Goal: Information Seeking & Learning: Get advice/opinions

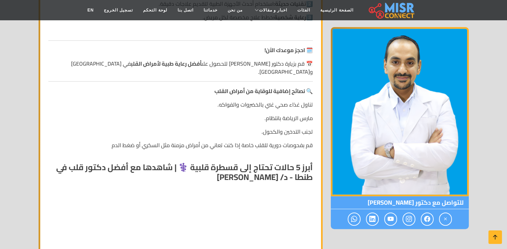
scroll to position [1005, 0]
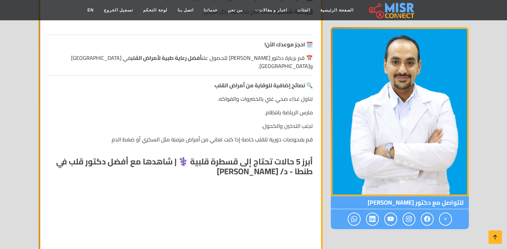
click at [304, 154] on strong "أبرز 5 حالات تحتاج إلى قسطرة قلبية ⚕️ | شاهدها مع أفضل دكتور قلب في طنطا - د/ […" at bounding box center [184, 166] width 257 height 25
click at [240, 154] on strong "أبرز 5 حالات تحتاج إلى قسطرة قلبية ⚕️ | شاهدها مع أفضل دكتور قلب في طنطا - د/ […" at bounding box center [184, 166] width 257 height 25
click at [212, 154] on strong "أبرز 5 حالات تحتاج إلى قسطرة قلبية ⚕️ | شاهدها مع أفضل دكتور قلب في طنطا - د/ […" at bounding box center [184, 166] width 257 height 25
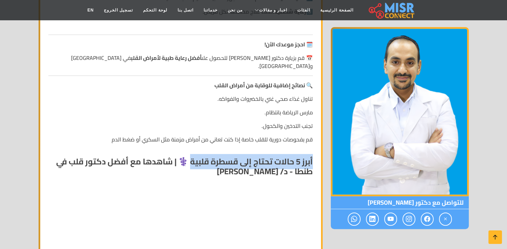
click at [202, 154] on strong "أبرز 5 حالات تحتاج إلى قسطرة قلبية ⚕️ | شاهدها مع أفضل دكتور قلب في طنطا - د/ […" at bounding box center [184, 166] width 257 height 25
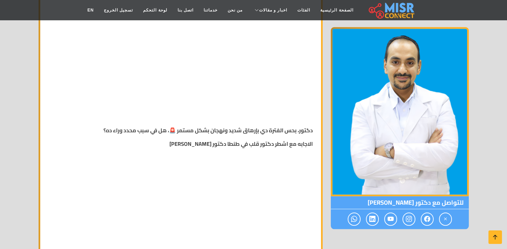
scroll to position [1419, 0]
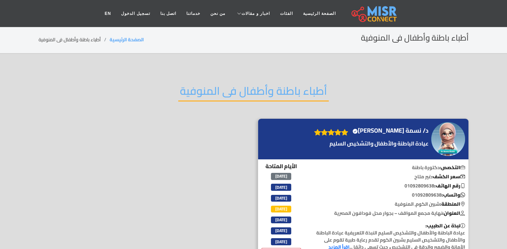
scroll to position [0, 4]
click at [282, 92] on h2 "أطباء باطنة وأطفال فى المنوفية" at bounding box center [253, 92] width 151 height 17
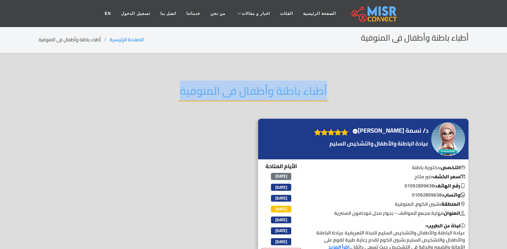
click at [282, 92] on h2 "أطباء باطنة وأطفال فى المنوفية" at bounding box center [253, 92] width 151 height 17
click at [411, 134] on h4 "د/ نسمة خالد الغلبان Verified account" at bounding box center [391, 130] width 76 height 7
click at [411, 130] on h4 "د/ نسمة خالد الغلبان Verified account" at bounding box center [391, 130] width 76 height 7
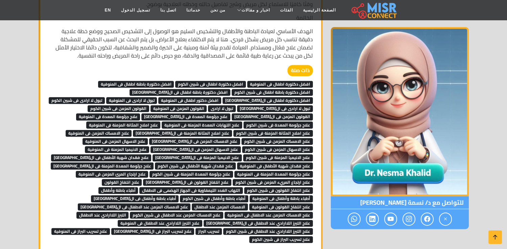
scroll to position [526, 0]
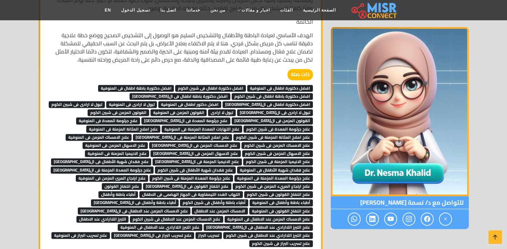
click at [249, 240] on span "علاج تسريب البراز فى شبين الكوم" at bounding box center [281, 243] width 64 height 7
click at [225, 216] on span "علاج الامساك المزمن عند الاطفال فى المنوفية" at bounding box center [269, 219] width 88 height 7
click at [202, 224] on span "علاج التبرز اللاارادي عند الاطفال فى المنوفية" at bounding box center [160, 227] width 85 height 7
click at [223, 216] on span "علاج الامساك المزمن عند الاطفال فى شبين الكوم" at bounding box center [176, 219] width 93 height 7
click at [166, 199] on span "أطباء باطنة وأطفال فى القاهرة" at bounding box center [135, 202] width 88 height 7
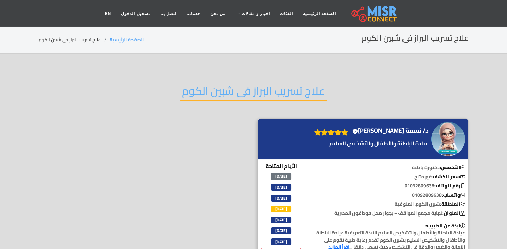
scroll to position [0, 4]
click at [272, 94] on h2 "علاج تسريب البراز فى شبين الكوم" at bounding box center [253, 92] width 147 height 17
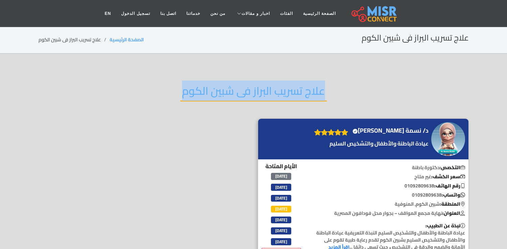
click at [272, 94] on h2 "علاج تسريب البراز فى شبين الكوم" at bounding box center [253, 92] width 147 height 17
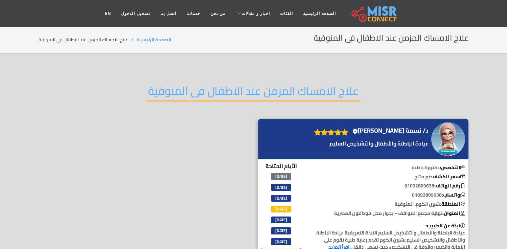
scroll to position [0, 4]
click at [264, 87] on h2 "علاج الامساك المزمن عند الاطفال فى المنوفية" at bounding box center [254, 92] width 214 height 17
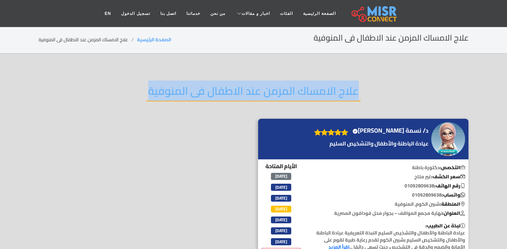
click at [264, 87] on h2 "علاج الامساك المزمن عند الاطفال فى المنوفية" at bounding box center [254, 92] width 214 height 17
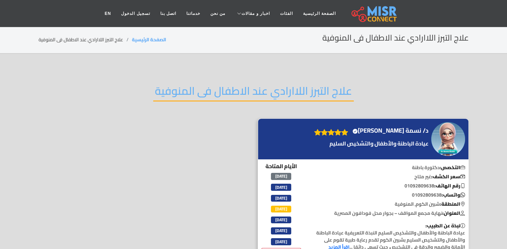
scroll to position [0, 4]
click at [296, 100] on h2 "علاج التبرز اللاارادي عند الاطفال فى المنوفية" at bounding box center [253, 92] width 201 height 17
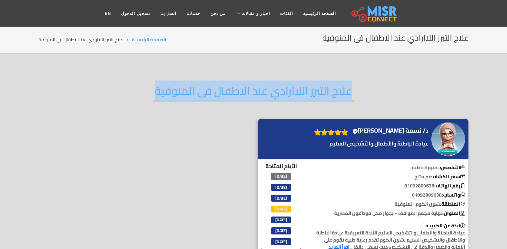
click at [296, 100] on h2 "علاج التبرز اللاارادي عند الاطفال فى المنوفية" at bounding box center [253, 92] width 201 height 17
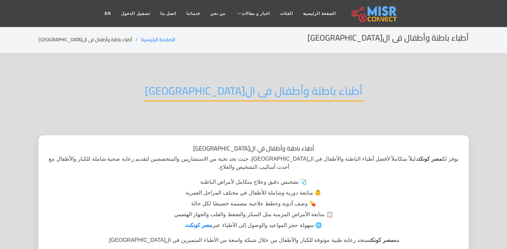
scroll to position [0, 4]
click at [271, 86] on h2 "أطباء باطنة وأطفال فى القاهرة" at bounding box center [253, 92] width 221 height 17
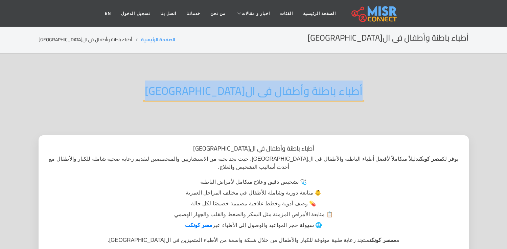
click at [271, 86] on h2 "أطباء باطنة وأطفال فى القاهرة" at bounding box center [253, 92] width 221 height 17
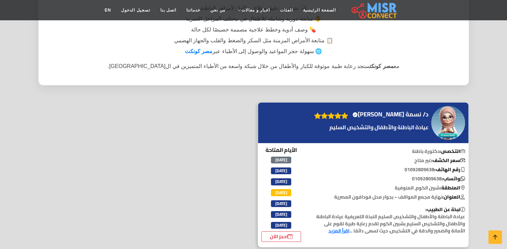
scroll to position [263, 0]
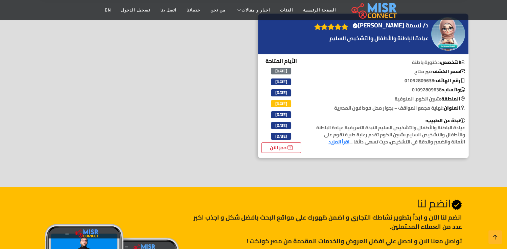
click at [332, 137] on link "اقرأ المزيد" at bounding box center [339, 141] width 21 height 9
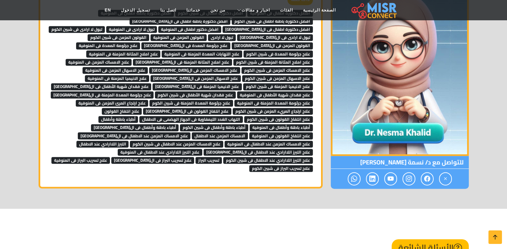
scroll to position [489, 0]
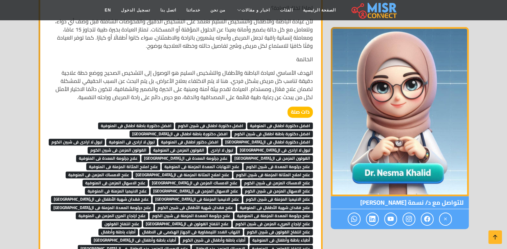
click at [233, 229] on span "التهاب الغدد الليمفاوية فى الجهاز الهضمى فى الاطفال" at bounding box center [191, 232] width 104 height 7
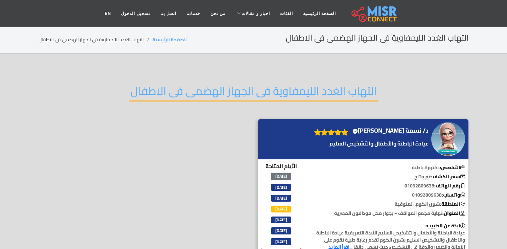
scroll to position [0, 4]
click at [316, 92] on h2 "التهاب الغدد الليمفاوية فى الجهاز الهضمى فى الاطفال" at bounding box center [254, 92] width 250 height 17
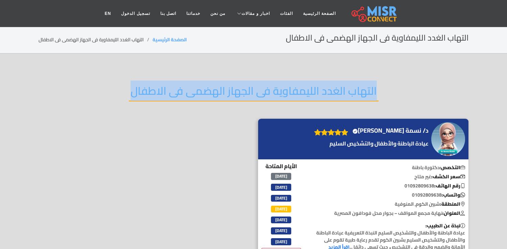
click at [316, 92] on h2 "التهاب الغدد الليمفاوية فى الجهاز الهضمى فى الاطفال" at bounding box center [254, 92] width 250 height 17
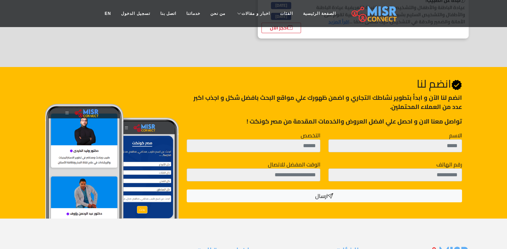
scroll to position [0, 0]
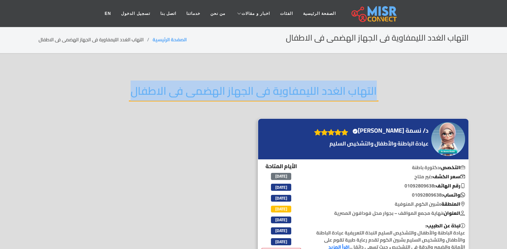
click at [436, 134] on img at bounding box center [449, 139] width 34 height 34
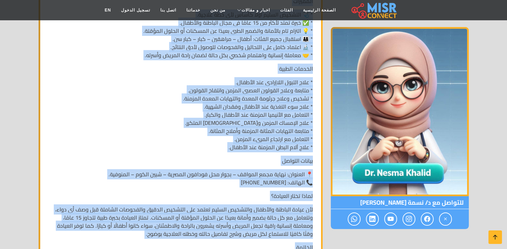
scroll to position [414, 0]
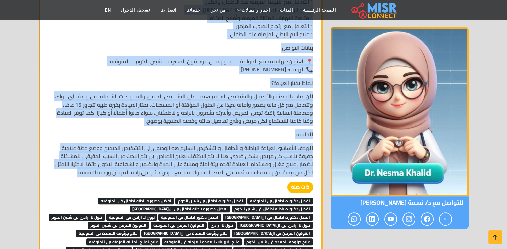
drag, startPoint x: 315, startPoint y: 74, endPoint x: 103, endPoint y: 160, distance: 228.8
copy div "عيادة الباطنة والأطفال والتشخيص السليم النبذة التعريفية عيادة الباطنة والأطفال …"
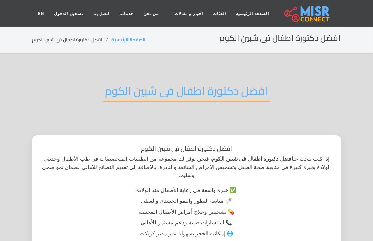
click at [212, 96] on h2 "افضل دكتورة اطفال فى شبين الكوم" at bounding box center [187, 92] width 167 height 17
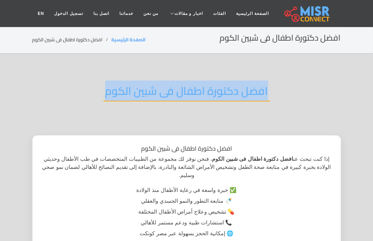
click at [212, 96] on h2 "افضل دكتورة اطفال فى شبين الكوم" at bounding box center [187, 92] width 167 height 17
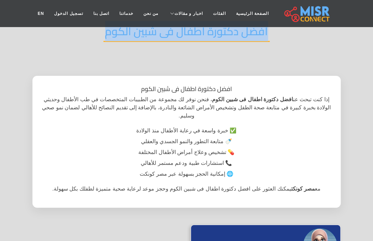
scroll to position [225, 0]
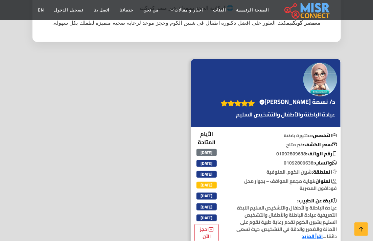
click at [320, 77] on img at bounding box center [321, 80] width 34 height 34
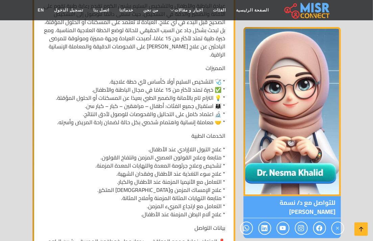
scroll to position [263, 0]
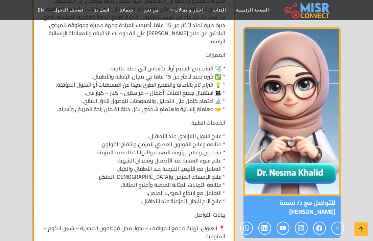
click at [215, 132] on p "* علاج التبول اللاإرادي عند الأطفال. * متابعة وعلاج القولون العصبي المزمن وانتف…" at bounding box center [133, 168] width 183 height 73
click at [163, 132] on p "* علاج التبول اللاإرادي عند الأطفال. * متابعة وعلاج القولون العصبي المزمن وانتف…" at bounding box center [133, 168] width 183 height 73
copy p "علاج التبول اللاإرادي عند الأطفال"
click at [219, 138] on p "* علاج التبول اللاإرادي عند الأطفال. * متابعة وعلاج القولون العصبي المزمن وانتف…" at bounding box center [133, 168] width 183 height 73
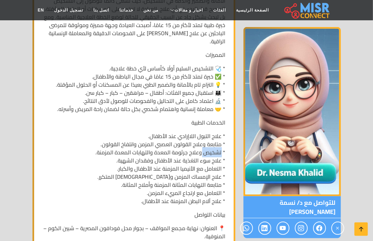
click at [219, 138] on p "* علاج التبول اللاإرادي عند الأطفال. * متابعة وعلاج القولون العصبي المزمن وانتف…" at bounding box center [133, 168] width 183 height 73
click at [215, 135] on p "* علاج التبول اللاإرادي عند الأطفال. * متابعة وعلاج القولون العصبي المزمن وانتف…" at bounding box center [133, 168] width 183 height 73
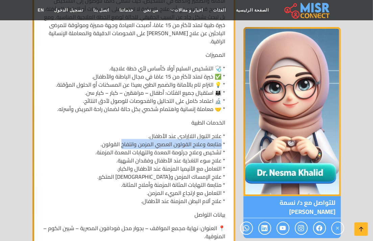
click at [137, 136] on p "* علاج التبول اللاإرادي عند الأطفال. * متابعة وعلاج القولون العصبي المزمن وانتف…" at bounding box center [133, 168] width 183 height 73
click at [122, 136] on p "* علاج التبول اللاإرادي عند الأطفال. * متابعة وعلاج القولون العصبي المزمن وانتف…" at bounding box center [133, 168] width 183 height 73
click at [108, 136] on p "* علاج التبول اللاإرادي عند الأطفال. * متابعة وعلاج القولون العصبي المزمن وانتف…" at bounding box center [133, 168] width 183 height 73
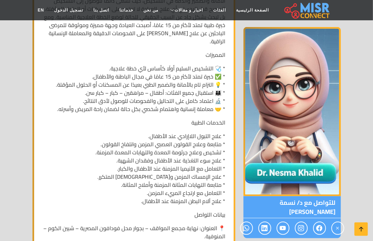
click at [212, 146] on p "* علاج التبول اللاإرادي عند الأطفال. * متابعة وعلاج القولون العصبي المزمن وانتف…" at bounding box center [133, 168] width 183 height 73
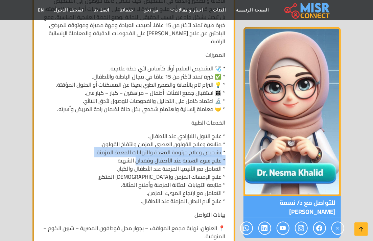
click at [144, 146] on p "* علاج التبول اللاإرادي عند الأطفال. * متابعة وعلاج القولون العصبي المزمن وانتف…" at bounding box center [133, 168] width 183 height 73
click at [121, 146] on p "* علاج التبول اللاإرادي عند الأطفال. * متابعة وعلاج القولون العصبي المزمن وانتف…" at bounding box center [133, 168] width 183 height 73
click at [109, 143] on p "* علاج التبول اللاإرادي عند الأطفال. * متابعة وعلاج القولون العصبي المزمن وانتف…" at bounding box center [133, 168] width 183 height 73
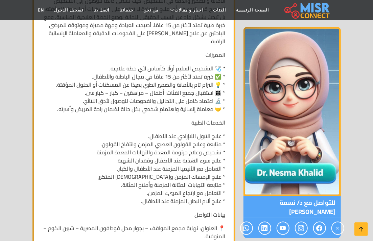
click at [216, 153] on p "* علاج التبول اللاإرادي عند الأطفال. * متابعة وعلاج القولون العصبي المزمن وانتف…" at bounding box center [133, 168] width 183 height 73
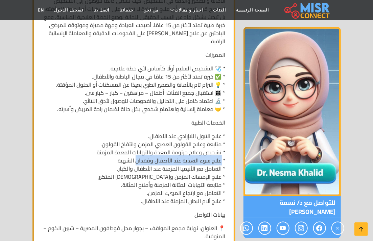
click at [144, 153] on p "* علاج التبول اللاإرادي عند الأطفال. * متابعة وعلاج القولون العصبي المزمن وانتف…" at bounding box center [133, 168] width 183 height 73
click at [125, 153] on p "* علاج التبول اللاإرادي عند الأطفال. * متابعة وعلاج القولون العصبي المزمن وانتف…" at bounding box center [133, 168] width 183 height 73
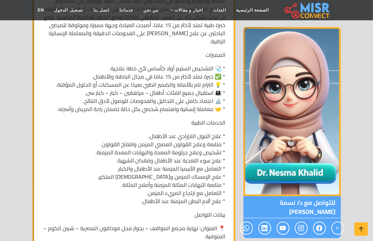
click at [185, 158] on p "* علاج التبول اللاإرادي عند الأطفال. * متابعة وعلاج القولون العصبي المزمن وانتف…" at bounding box center [133, 168] width 183 height 73
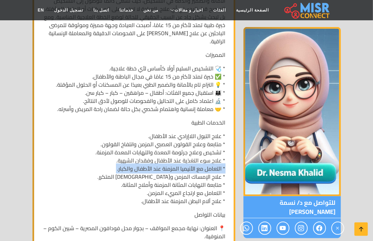
click at [185, 158] on p "* علاج التبول اللاإرادي عند الأطفال. * متابعة وعلاج القولون العصبي المزمن وانتف…" at bounding box center [133, 168] width 183 height 73
click at [219, 156] on p "* علاج التبول اللاإرادي عند الأطفال. * متابعة وعلاج القولون العصبي المزمن وانتف…" at bounding box center [133, 168] width 183 height 73
drag, startPoint x: 216, startPoint y: 160, endPoint x: 119, endPoint y: 158, distance: 96.5
click at [119, 158] on p "* علاج التبول اللاإرادي عند الأطفال. * متابعة وعلاج القولون العصبي المزمن وانتف…" at bounding box center [133, 168] width 183 height 73
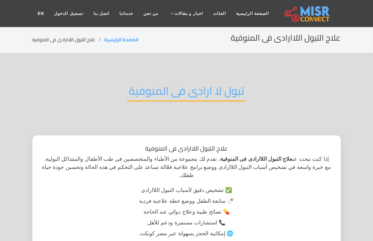
click at [207, 92] on h2 "تبول لا ارادى فى المنوفية" at bounding box center [186, 92] width 119 height 17
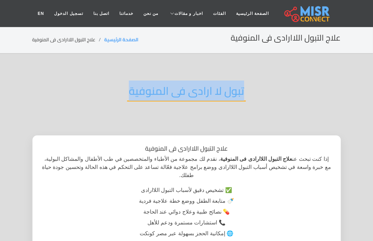
click at [207, 92] on h2 "تبول لا ارادى فى المنوفية" at bounding box center [186, 92] width 119 height 17
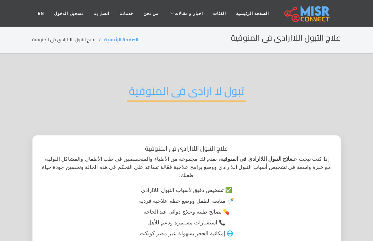
click at [288, 156] on strong "علاج التبول اللاارادى فى المنوفية" at bounding box center [256, 159] width 72 height 6
click at [248, 156] on strong "علاج التبول اللاارادى فى المنوفية" at bounding box center [256, 159] width 72 height 6
